Goal: Transaction & Acquisition: Purchase product/service

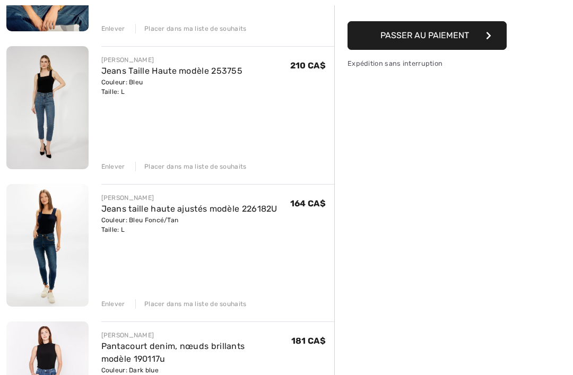
scroll to position [231, 0]
click at [43, 124] on img at bounding box center [47, 107] width 82 height 123
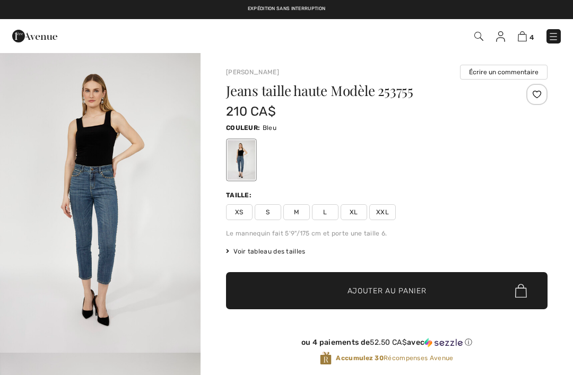
checkbox input "true"
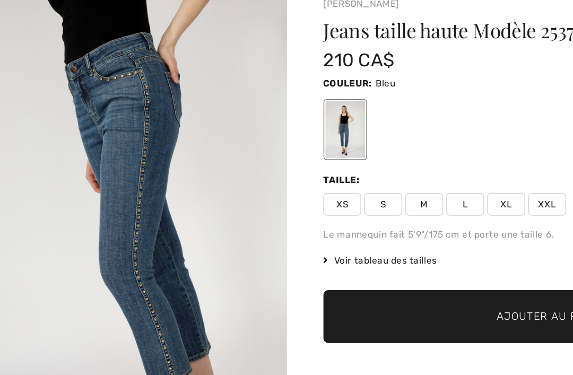
scroll to position [590, 0]
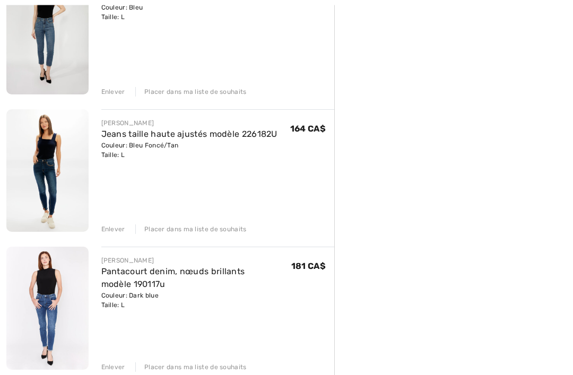
scroll to position [309, 0]
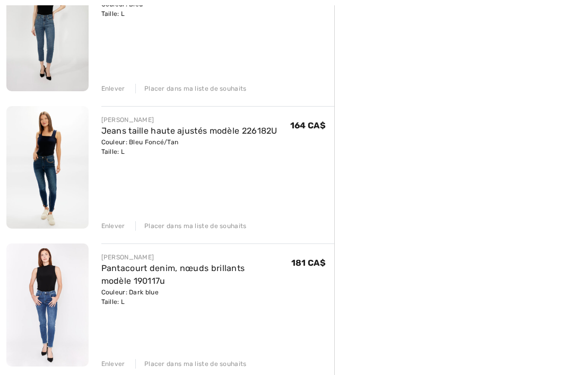
click at [45, 167] on img at bounding box center [47, 167] width 82 height 123
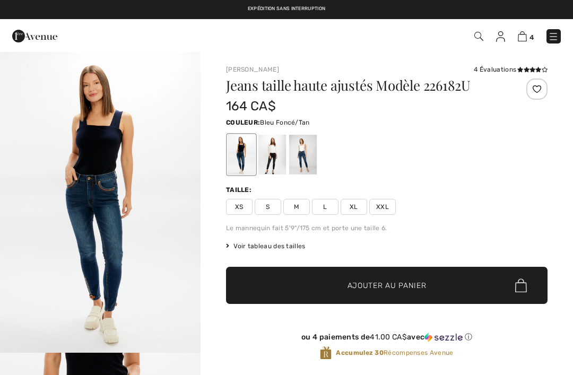
checkbox input "true"
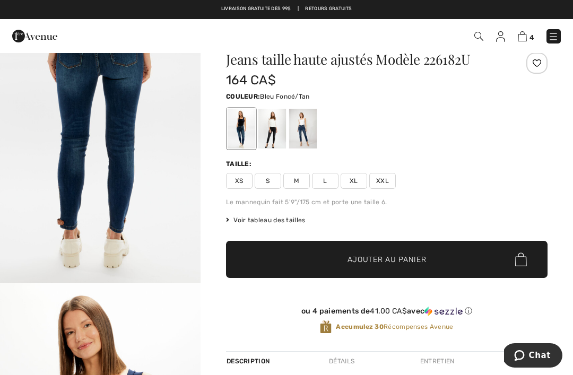
scroll to position [24, 0]
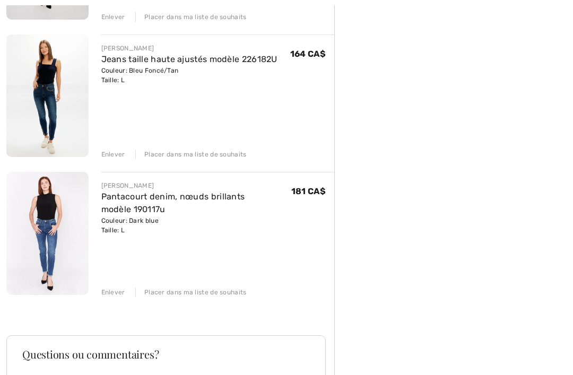
click at [50, 241] on img at bounding box center [47, 233] width 82 height 123
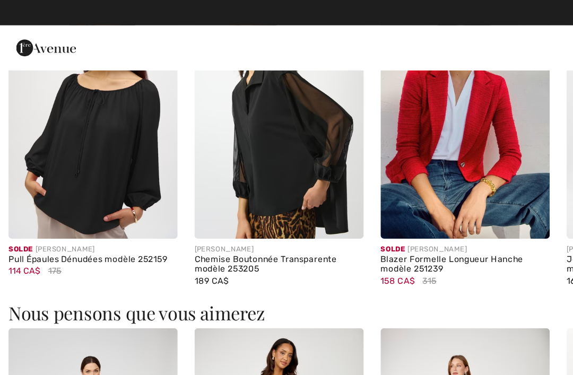
scroll to position [947, 0]
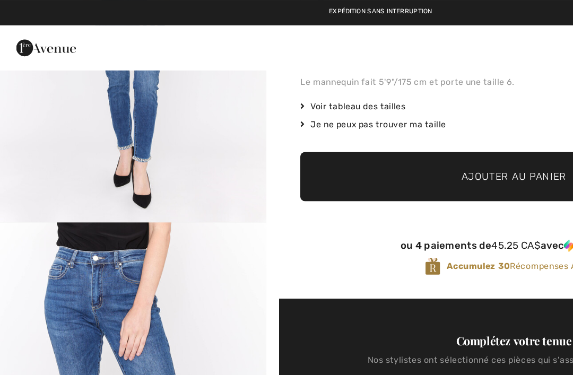
checkbox input "true"
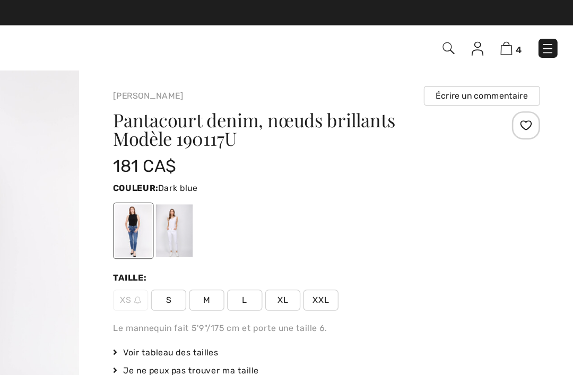
click at [518, 31] on link "4" at bounding box center [526, 36] width 16 height 13
click at [518, 39] on img at bounding box center [522, 36] width 9 height 10
click at [518, 37] on img at bounding box center [522, 36] width 9 height 10
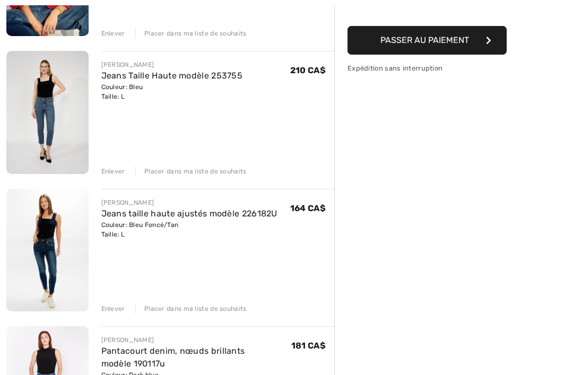
scroll to position [229, 0]
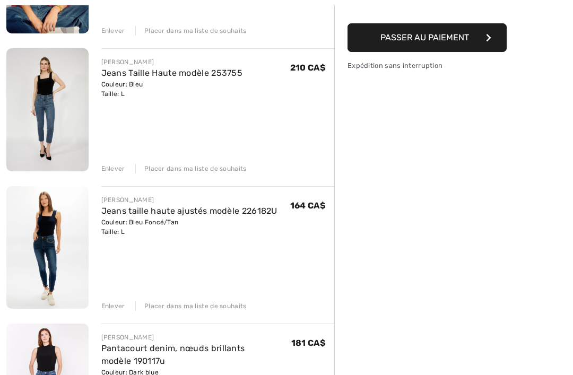
click at [117, 307] on div "Enlever" at bounding box center [113, 306] width 24 height 10
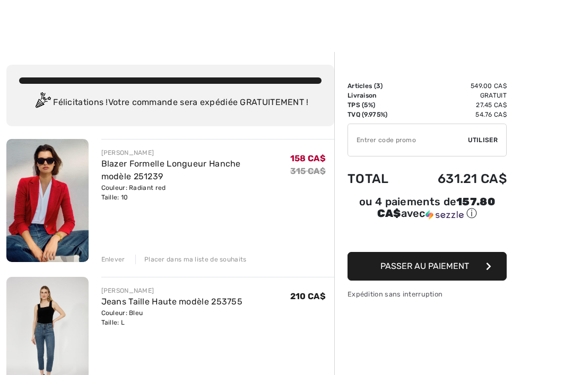
scroll to position [0, 0]
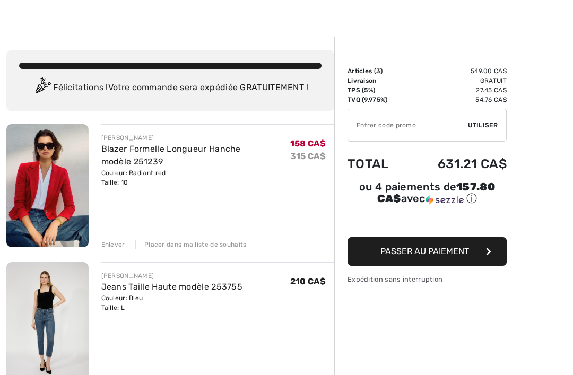
click at [466, 119] on input "TEXT" at bounding box center [408, 125] width 120 height 32
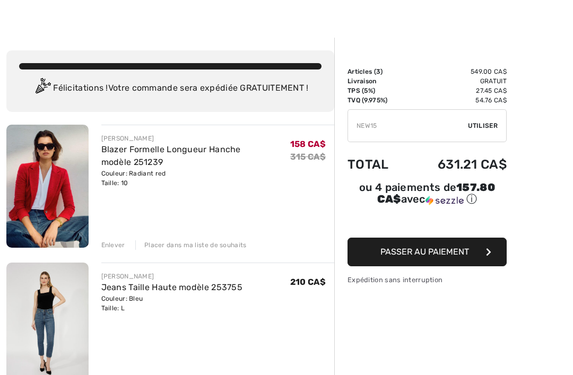
type input "NEW15"
click at [478, 119] on div "✔ Utiliser Enlever" at bounding box center [426, 125] width 159 height 33
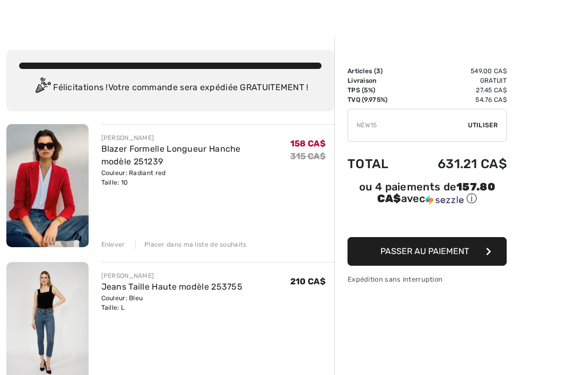
scroll to position [15, 0]
click at [480, 117] on div "✔ Utiliser Enlever" at bounding box center [426, 125] width 159 height 33
click at [485, 126] on span "Utiliser" at bounding box center [483, 125] width 30 height 10
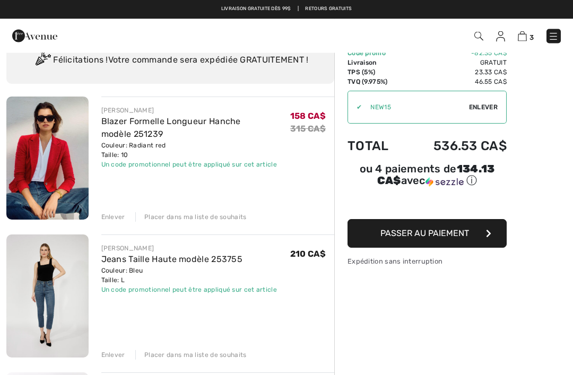
scroll to position [40, 0]
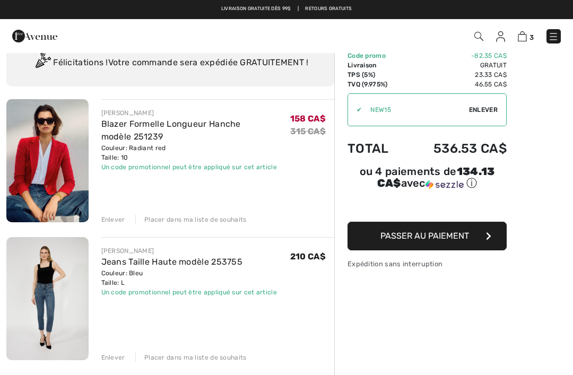
click at [221, 149] on div "Couleur: Radiant red Taille: 10" at bounding box center [195, 152] width 189 height 19
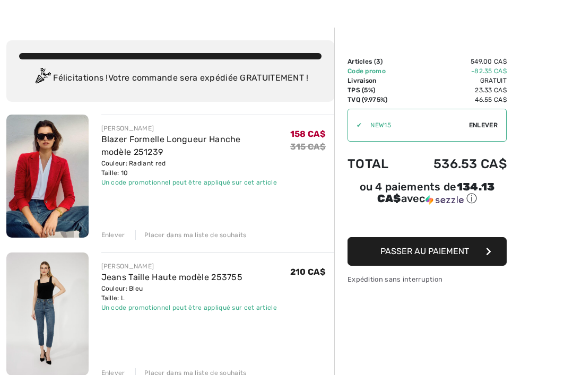
scroll to position [26, 0]
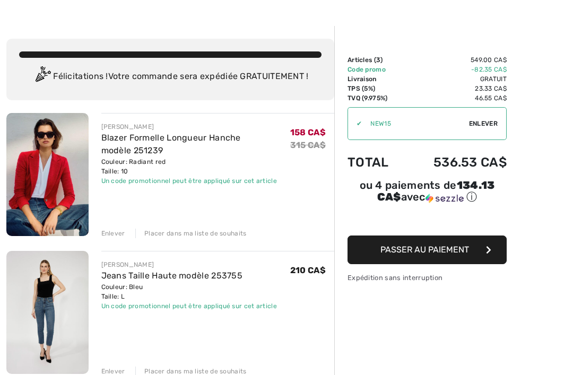
click at [56, 175] on img at bounding box center [47, 174] width 82 height 123
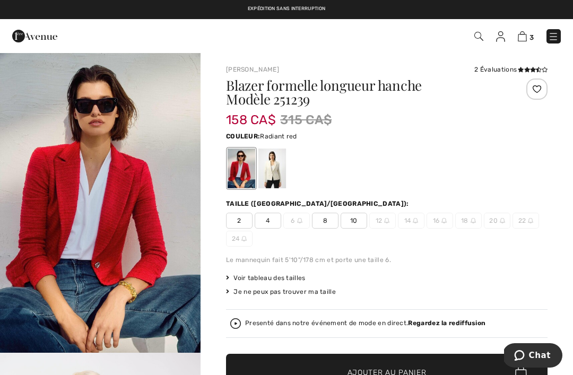
click at [530, 33] on span "3" at bounding box center [531, 37] width 4 height 8
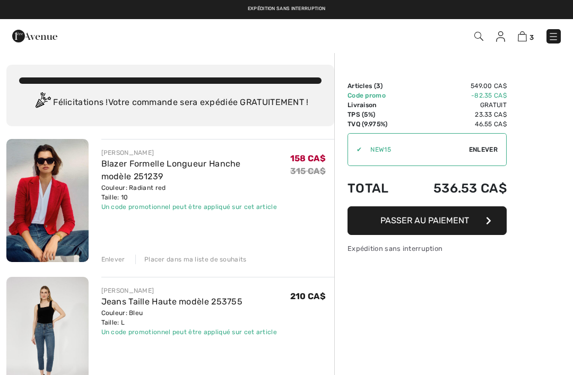
click at [532, 36] on span "3" at bounding box center [531, 37] width 4 height 8
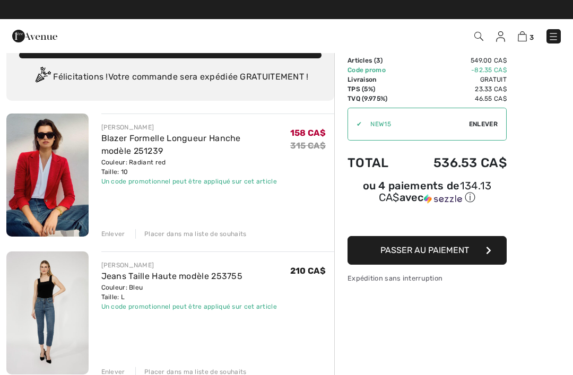
scroll to position [11, 0]
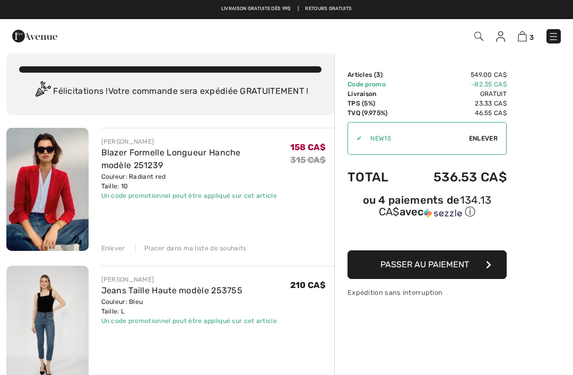
click at [440, 261] on span "Passer au paiement" at bounding box center [424, 264] width 89 height 10
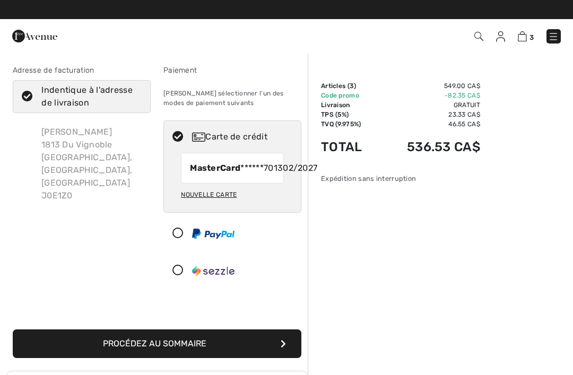
click at [281, 348] on icon "submit" at bounding box center [283, 343] width 5 height 8
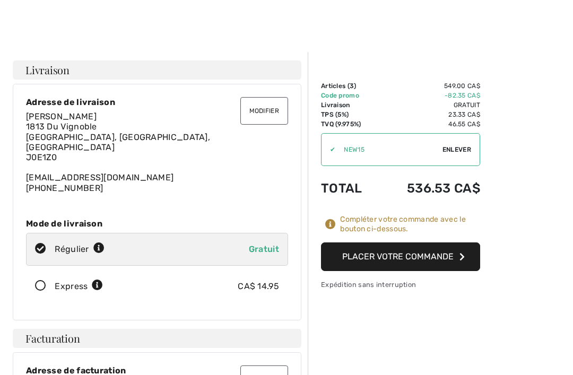
click at [433, 261] on button "Placer votre commande" at bounding box center [400, 256] width 159 height 29
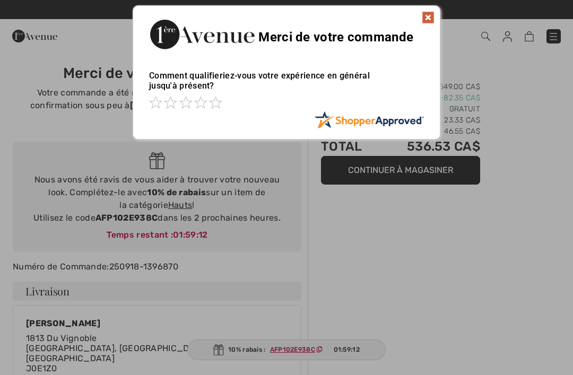
click at [432, 8] on div "Merci de votre commande" at bounding box center [286, 33] width 307 height 54
click at [428, 19] on img at bounding box center [428, 17] width 13 height 13
